Goal: Information Seeking & Learning: Learn about a topic

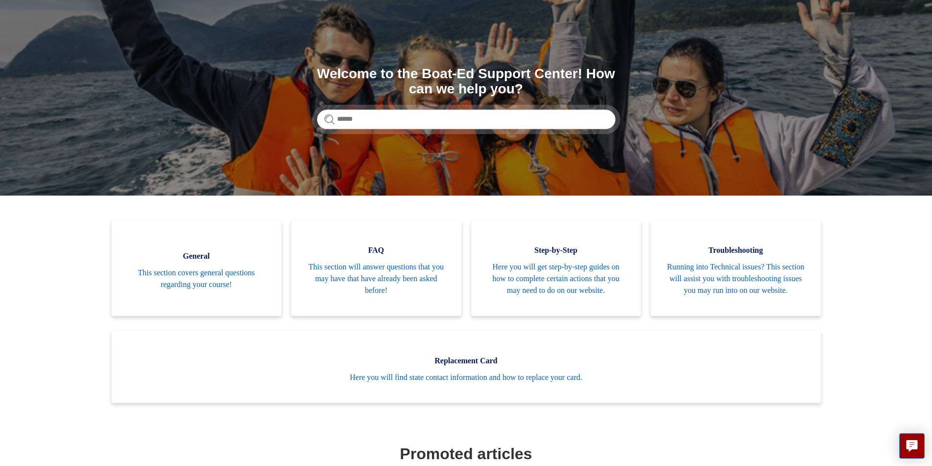
scroll to position [147, 0]
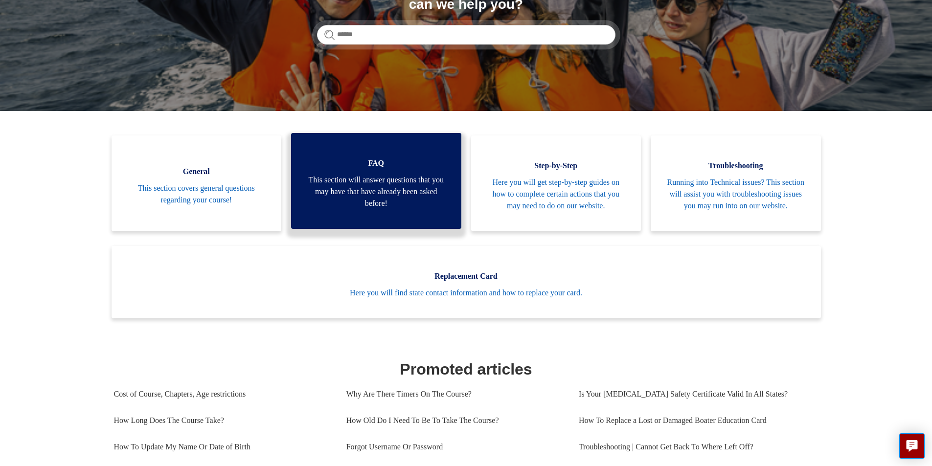
click at [376, 169] on span "FAQ" at bounding box center [376, 164] width 141 height 12
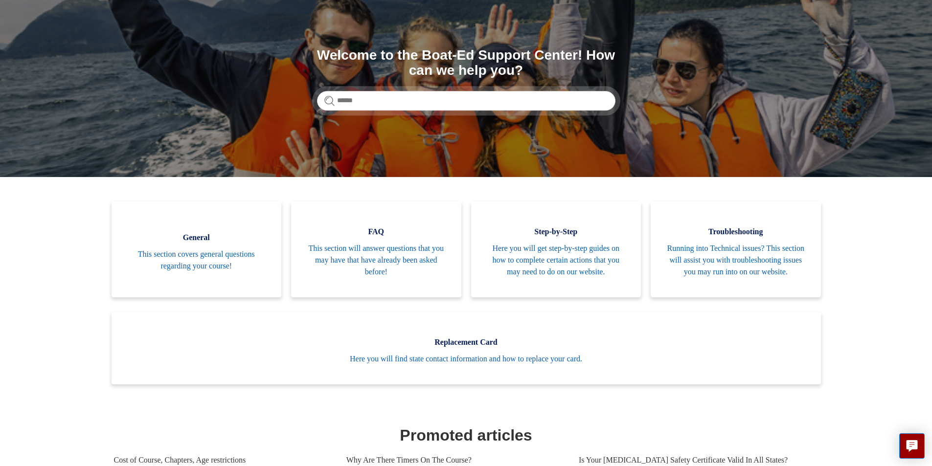
scroll to position [0, 0]
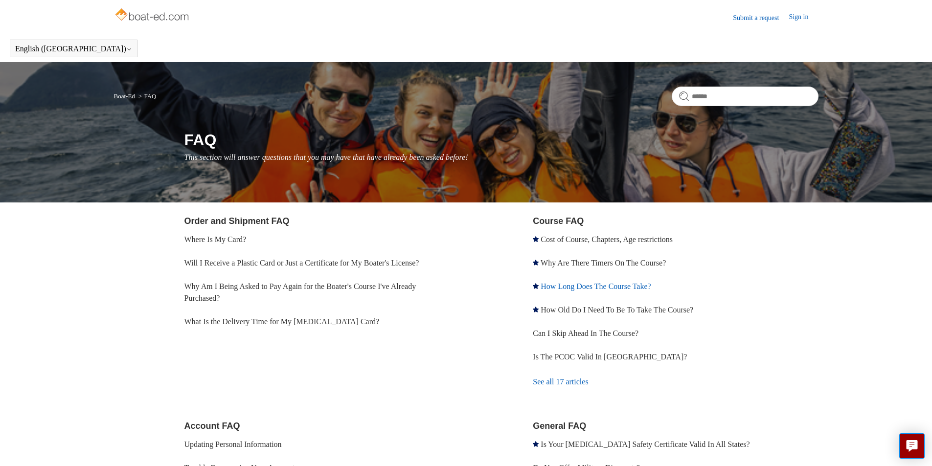
click at [634, 286] on link "How Long Does The Course Take?" at bounding box center [596, 286] width 110 height 8
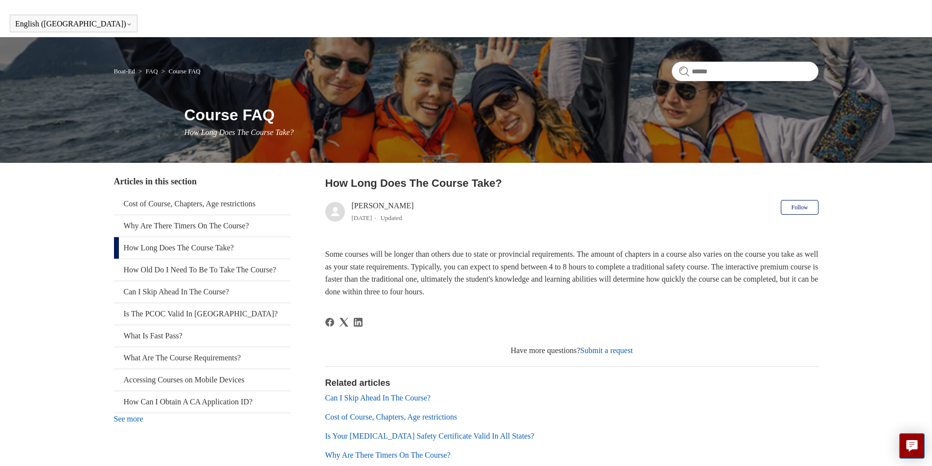
scroll to position [98, 0]
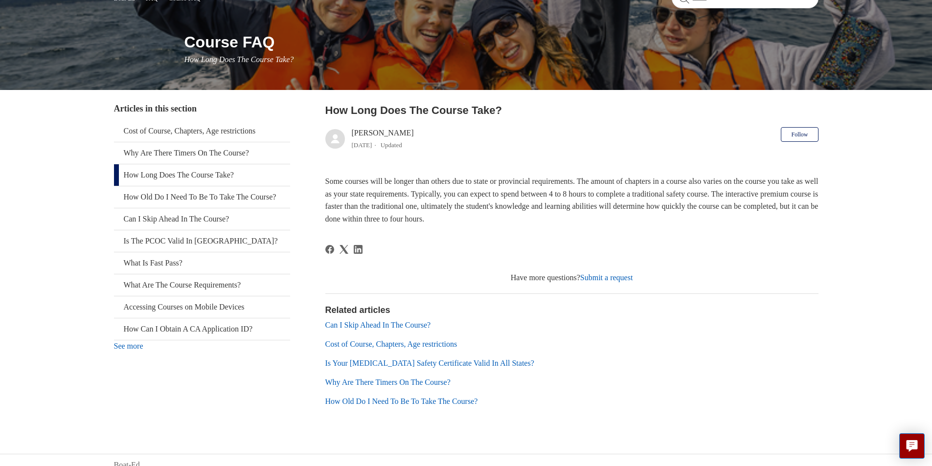
click at [336, 343] on link "Cost of Course, Chapters, Age restrictions" at bounding box center [391, 344] width 132 height 8
